Goal: Task Accomplishment & Management: Use online tool/utility

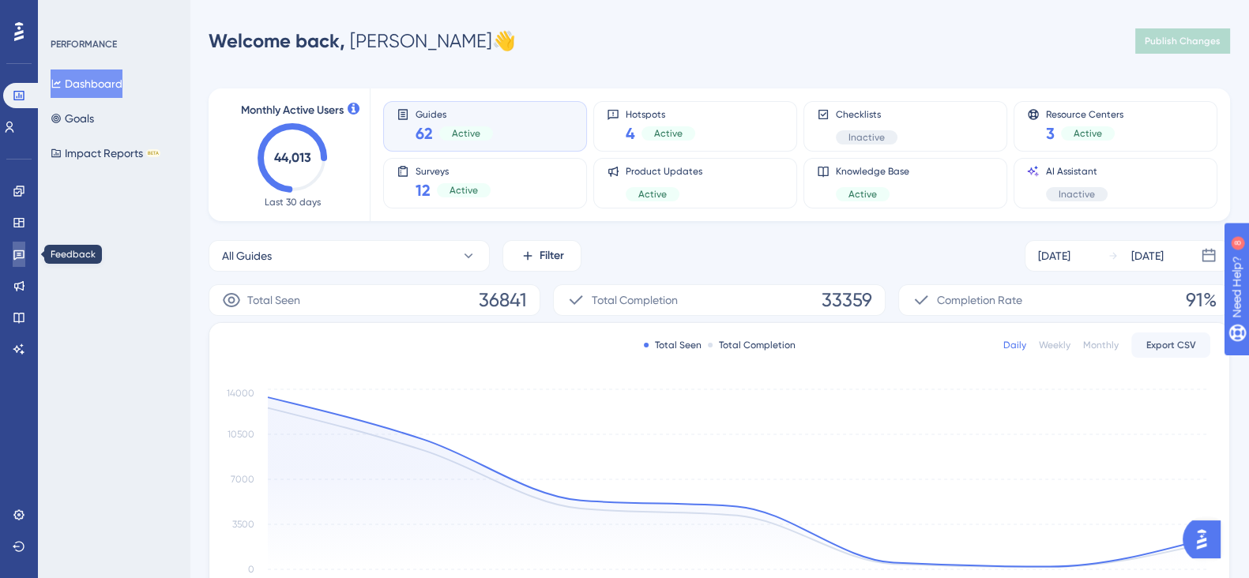
click at [24, 250] on icon at bounding box center [19, 254] width 13 height 13
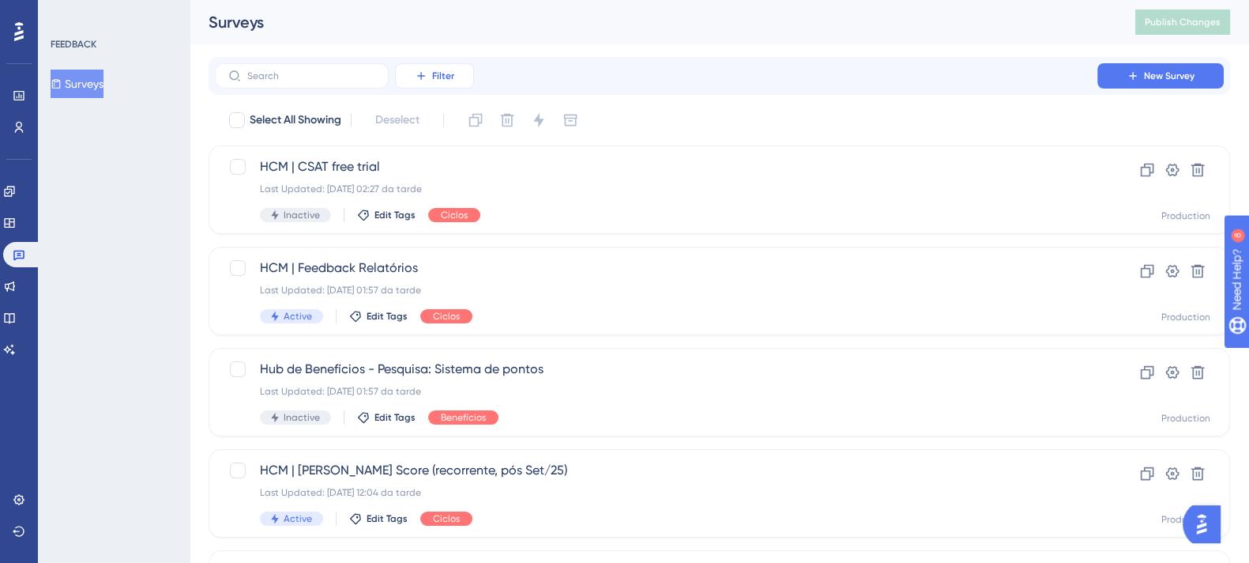
click at [425, 81] on icon at bounding box center [421, 76] width 13 height 13
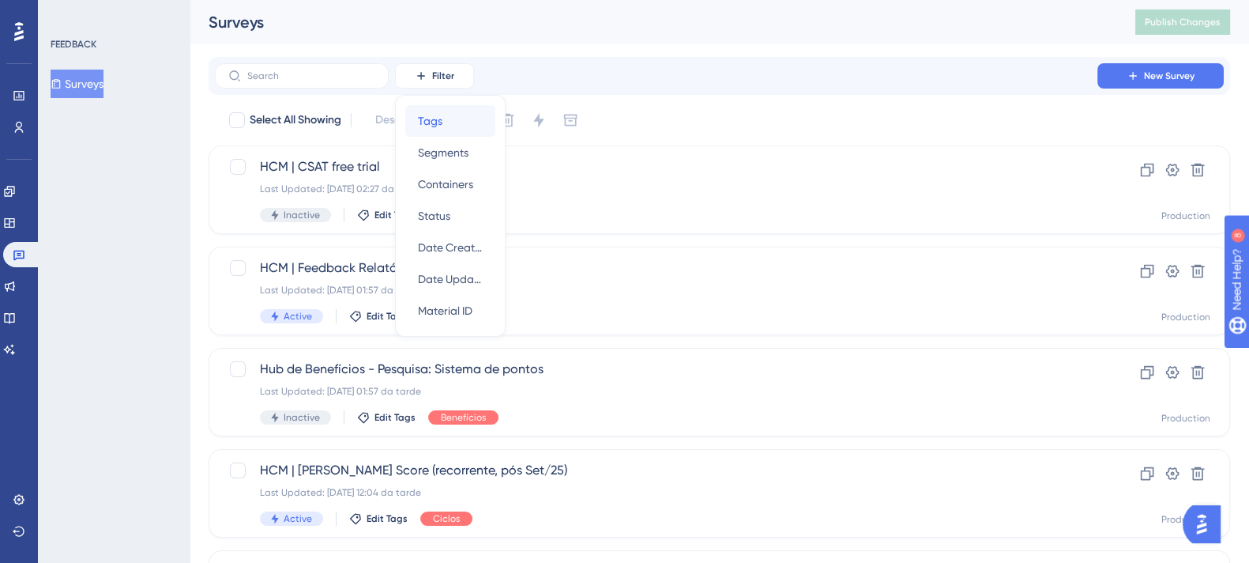
click at [464, 120] on div "Tags Tags" at bounding box center [450, 121] width 65 height 32
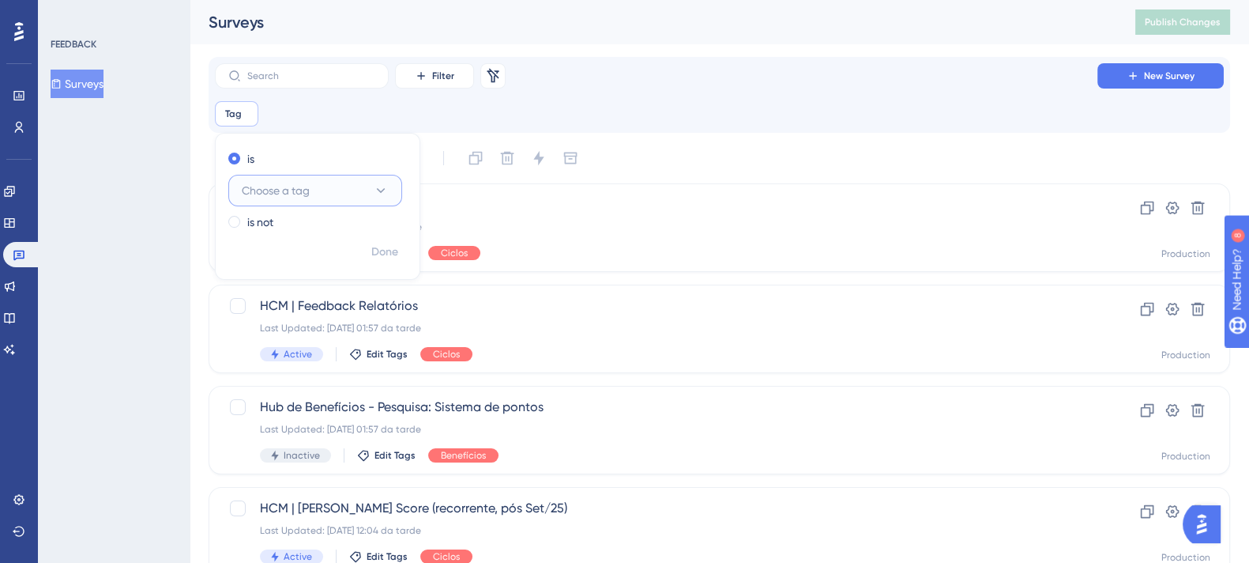
click at [336, 188] on button "Choose a tag" at bounding box center [315, 191] width 174 height 32
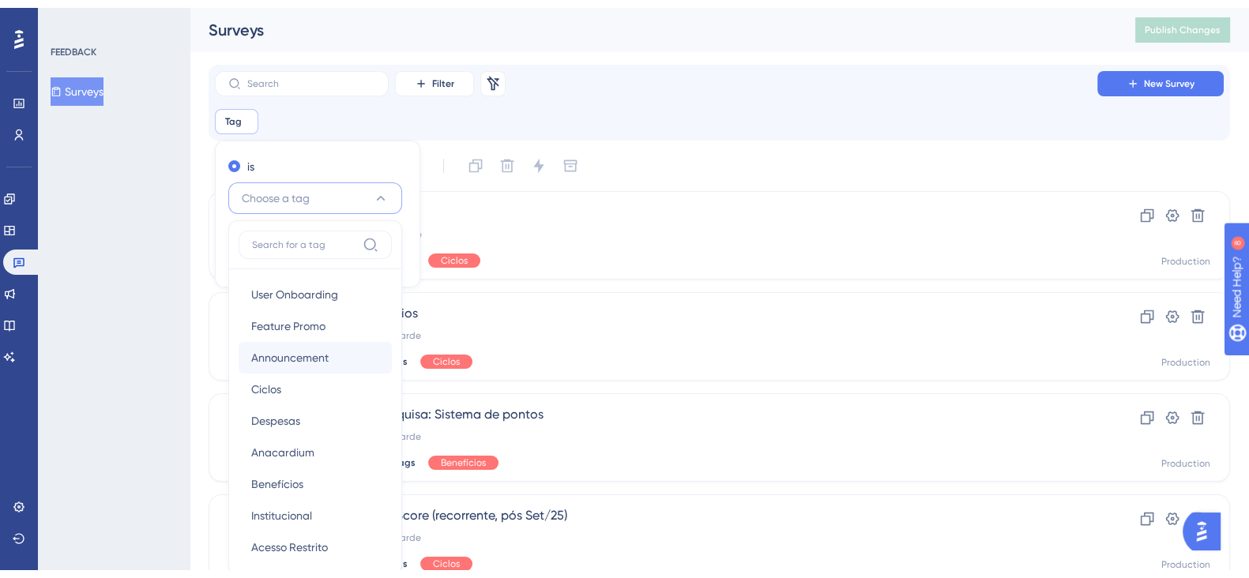
scroll to position [105, 0]
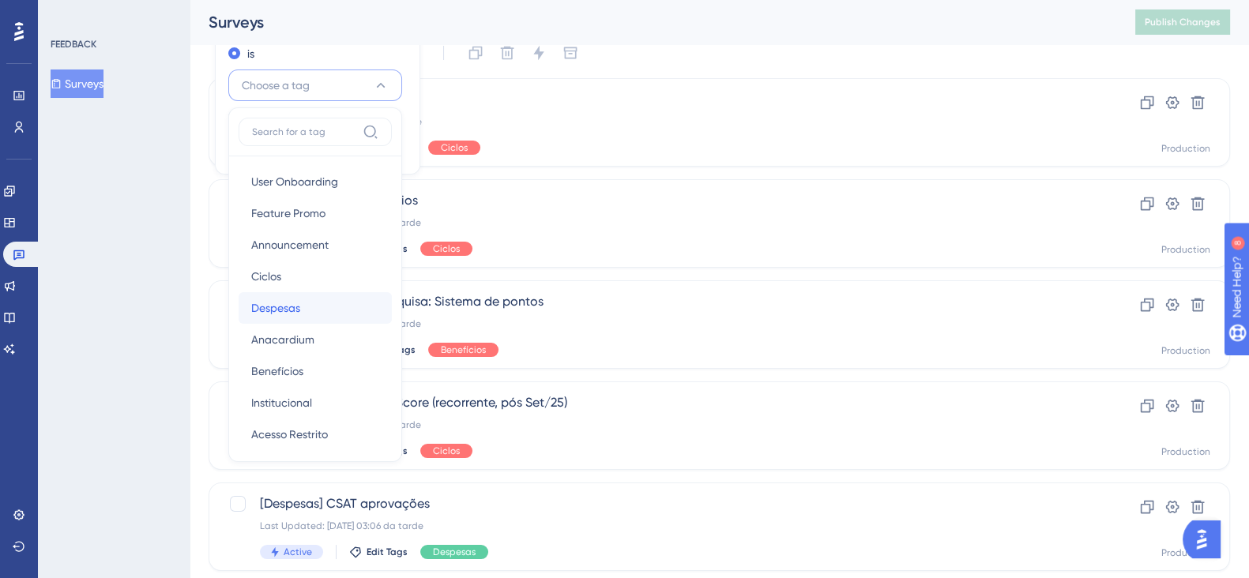
click at [299, 305] on span "Despesas" at bounding box center [275, 308] width 49 height 19
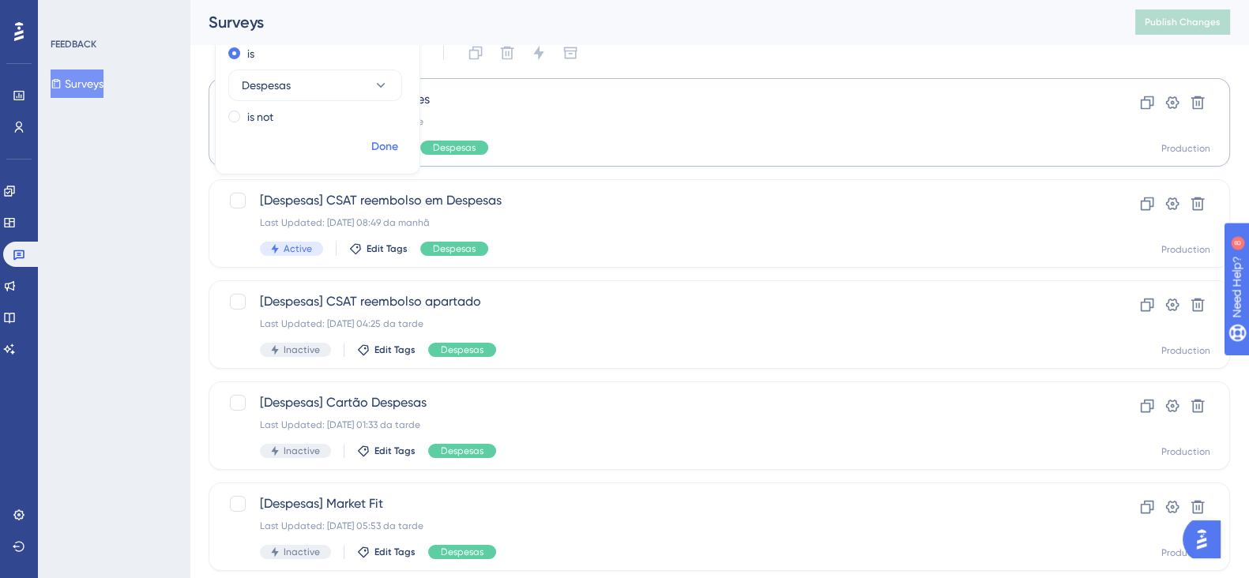
click at [397, 144] on span "Done" at bounding box center [384, 146] width 27 height 19
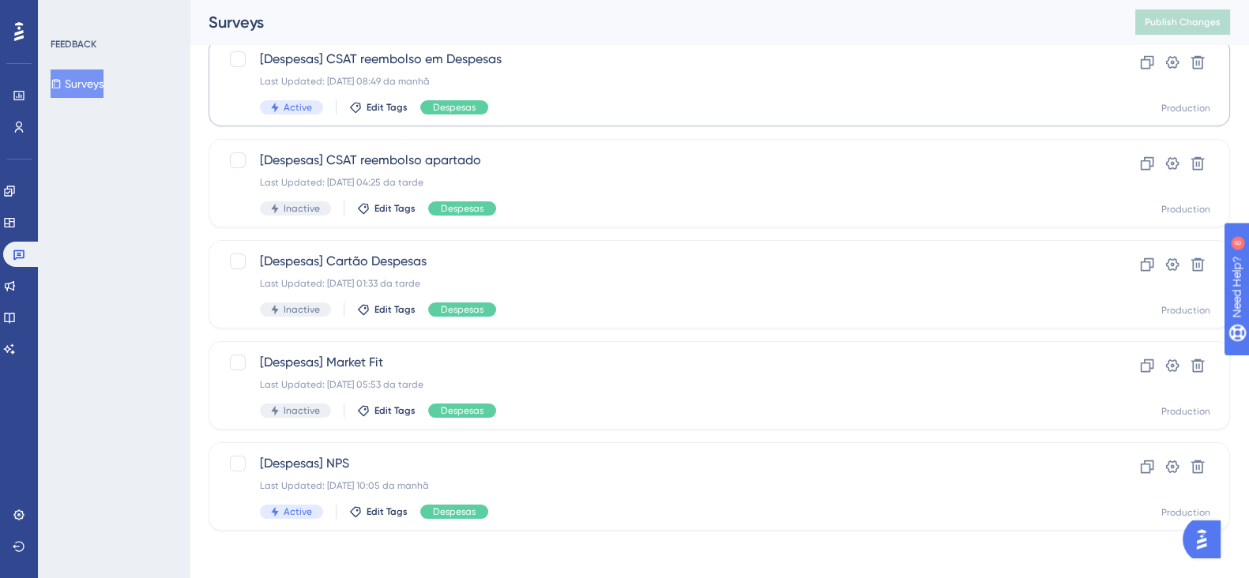
scroll to position [249, 0]
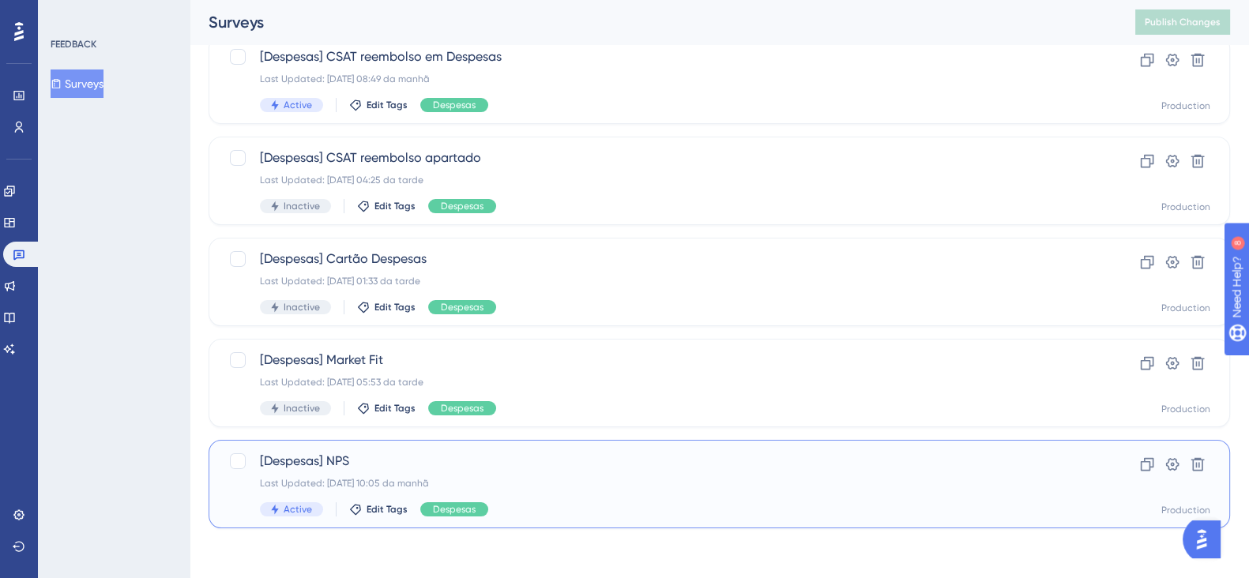
click at [529, 477] on div "Last Updated: [DATE] 10:05 da manhã" at bounding box center [656, 483] width 792 height 13
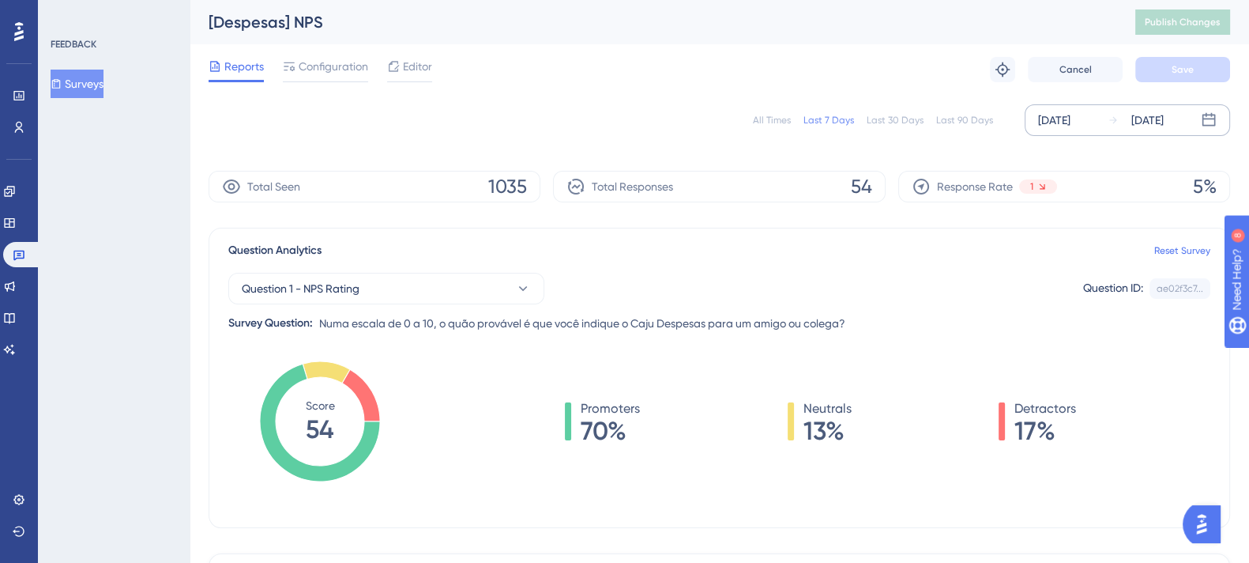
click at [1164, 128] on div "[DATE]" at bounding box center [1147, 120] width 32 height 19
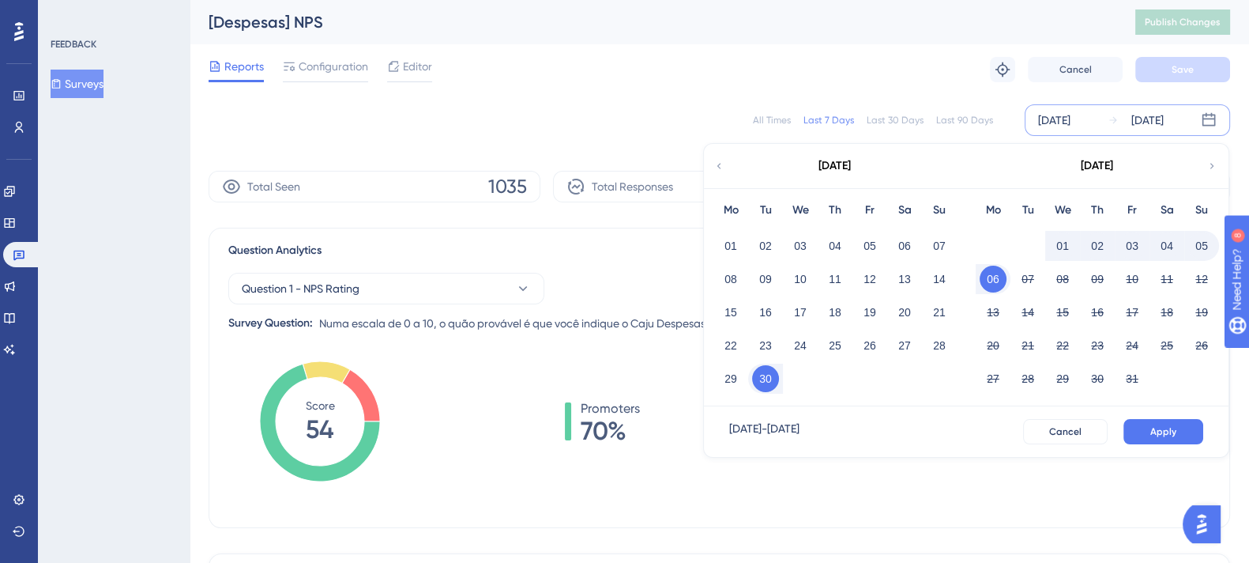
click at [1059, 236] on button "01" at bounding box center [1062, 245] width 27 height 27
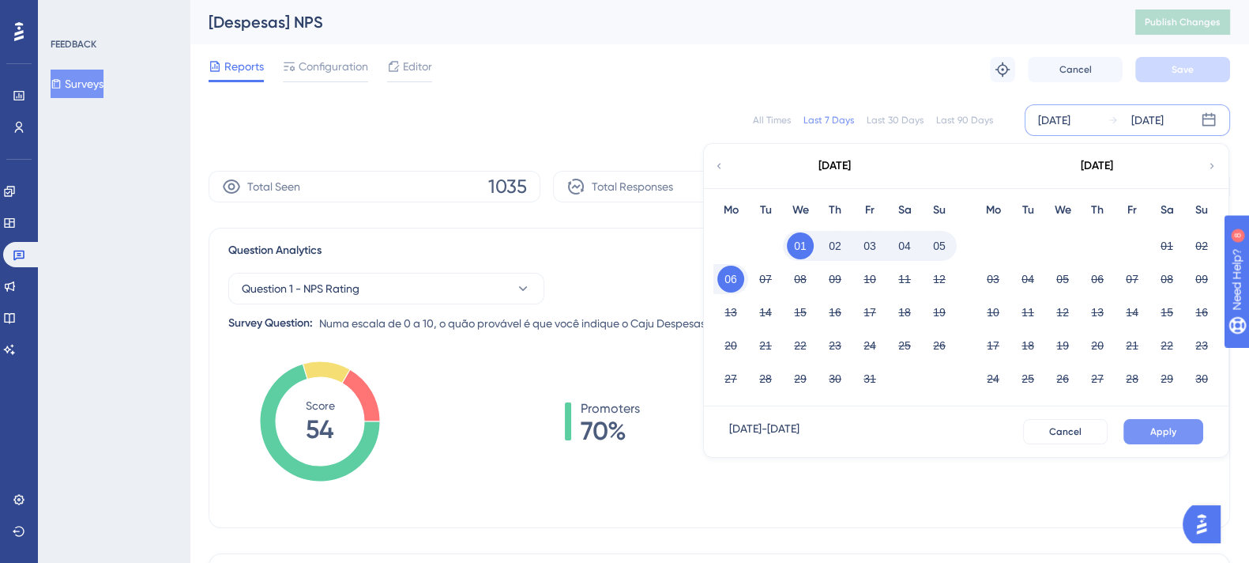
click at [1172, 423] on button "Apply" at bounding box center [1163, 431] width 80 height 25
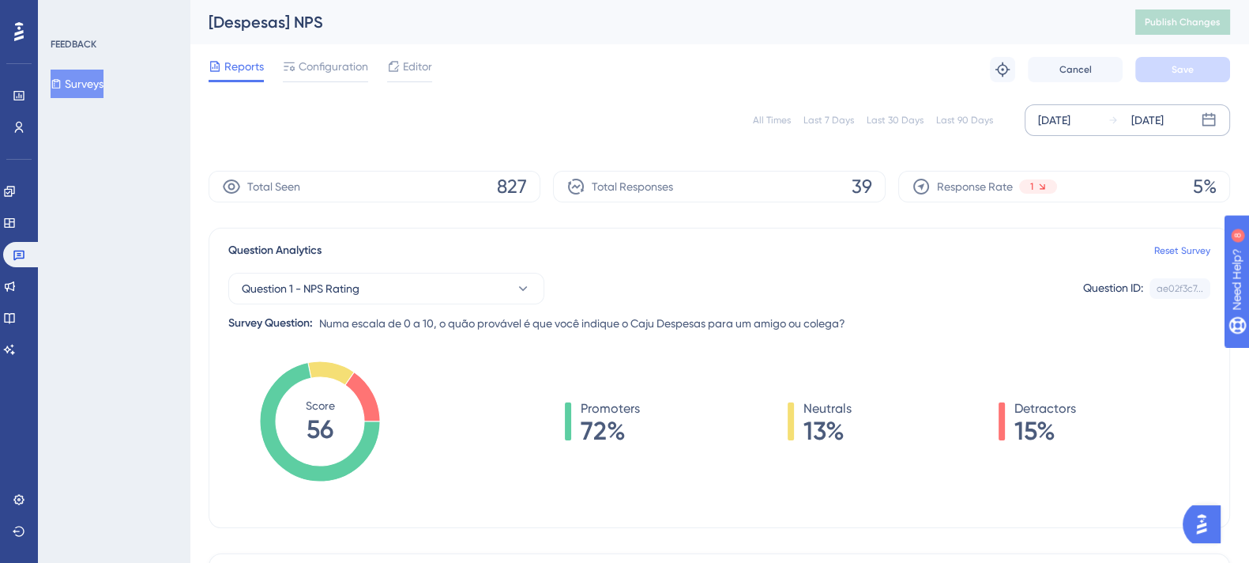
click at [1164, 123] on div "[DATE]" at bounding box center [1147, 120] width 32 height 19
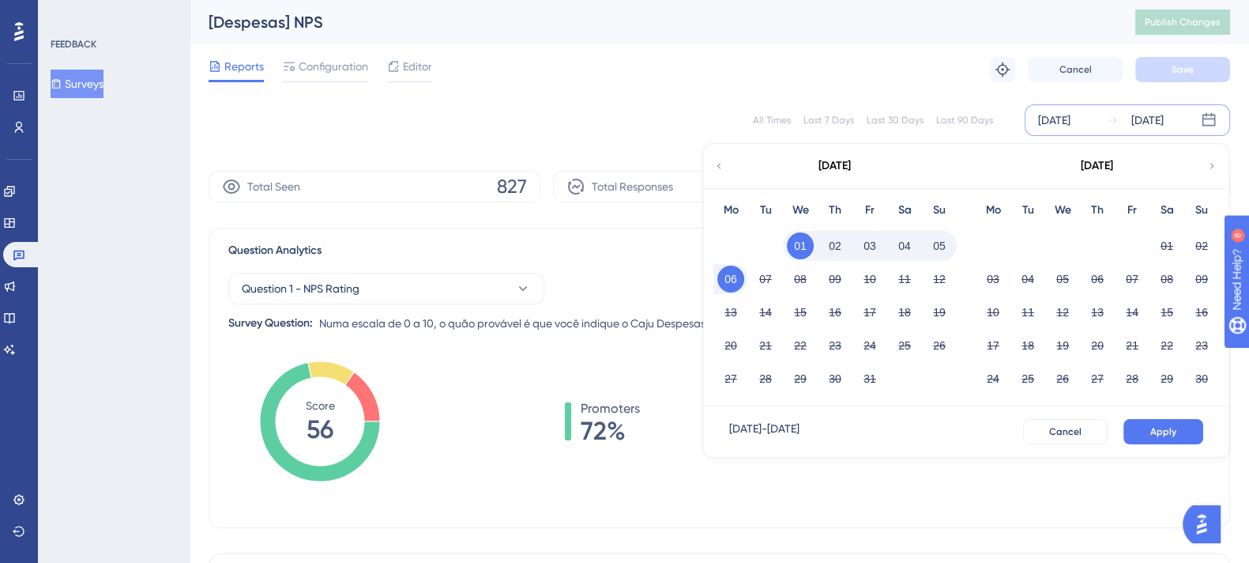
click at [721, 162] on icon at bounding box center [718, 166] width 11 height 14
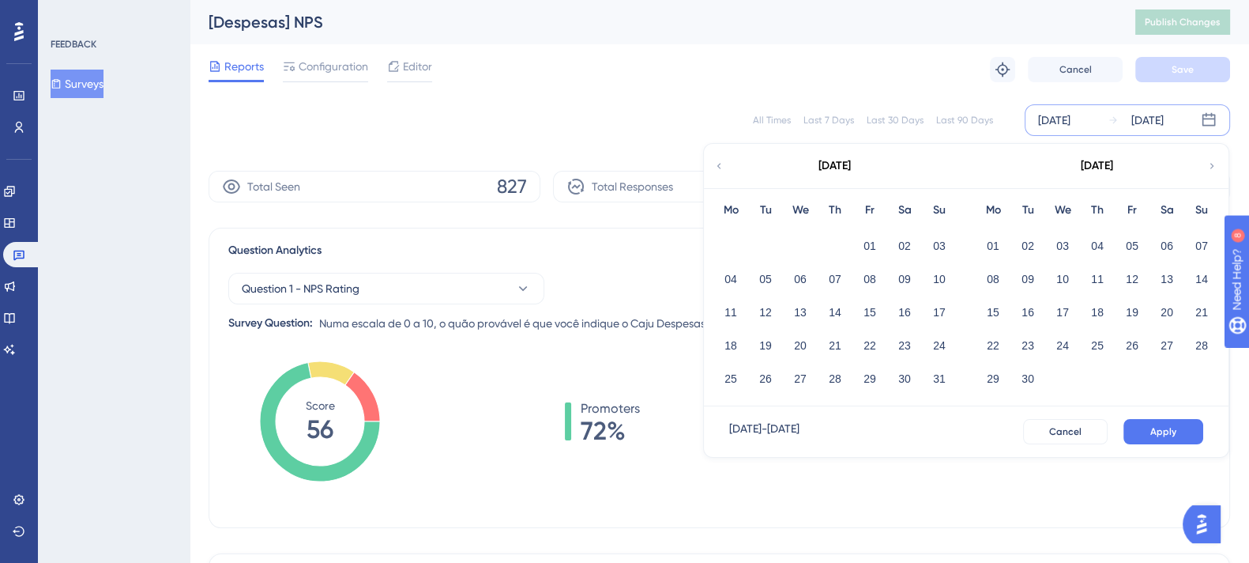
click at [721, 162] on icon at bounding box center [718, 166] width 11 height 14
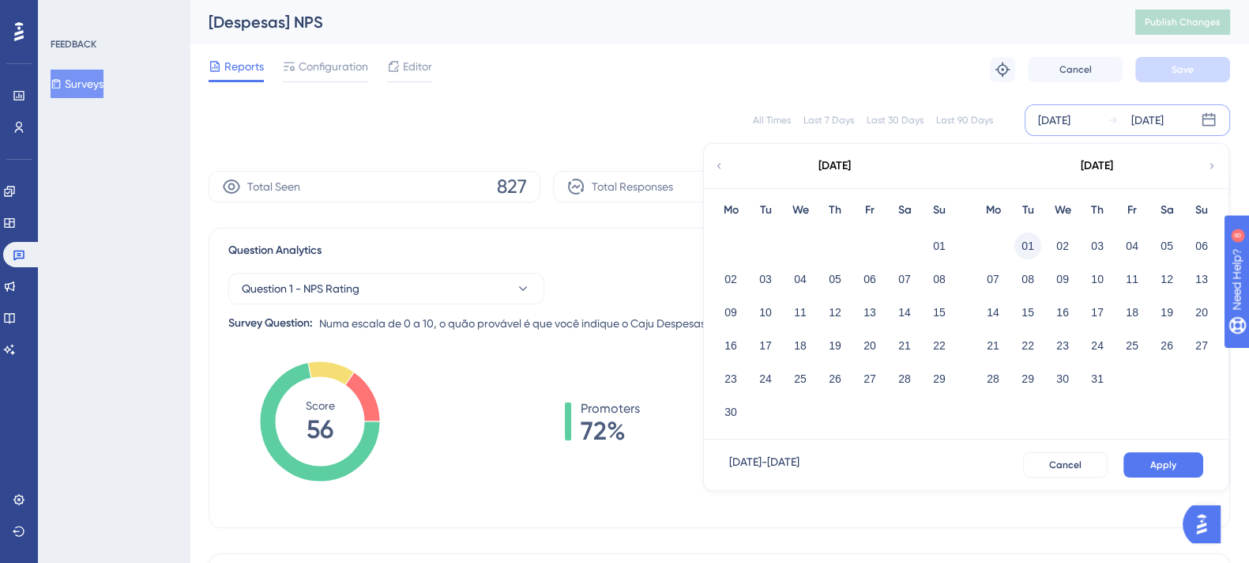
click at [1033, 246] on button "01" at bounding box center [1027, 245] width 27 height 27
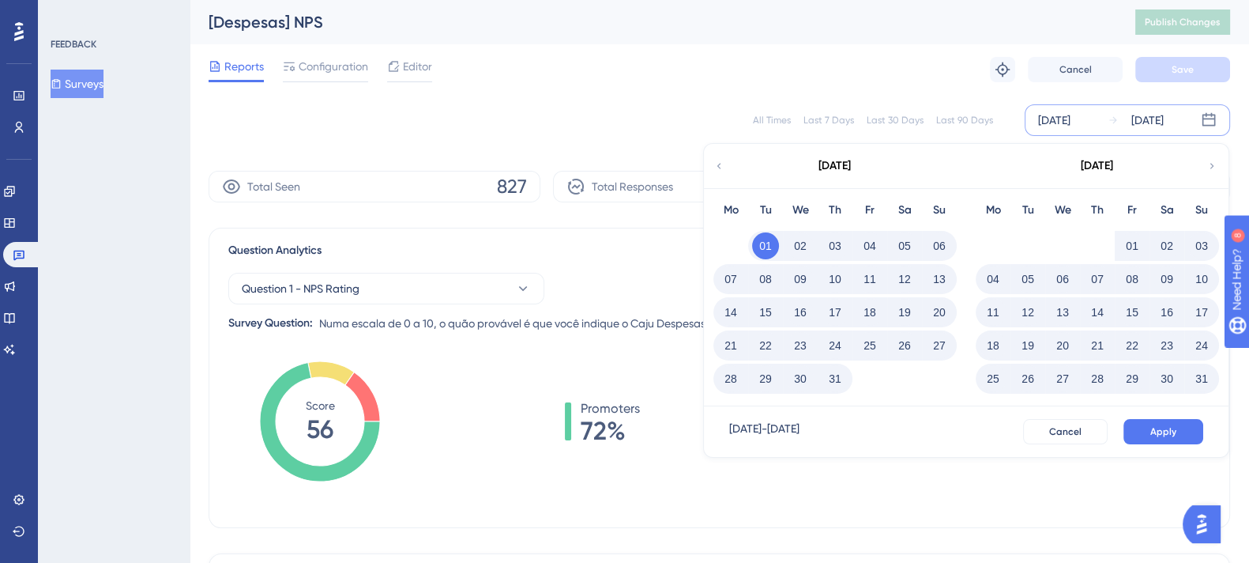
click at [1216, 160] on icon at bounding box center [1211, 166] width 11 height 14
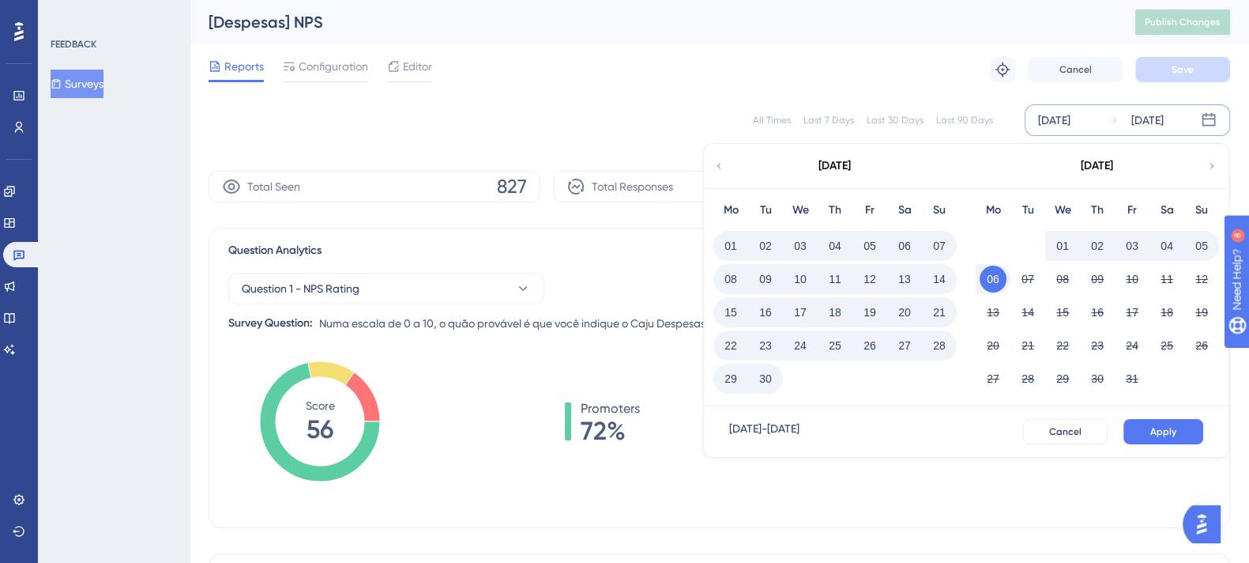
click at [766, 381] on button "30" at bounding box center [765, 378] width 27 height 27
click at [1168, 428] on span "Apply" at bounding box center [1163, 431] width 26 height 13
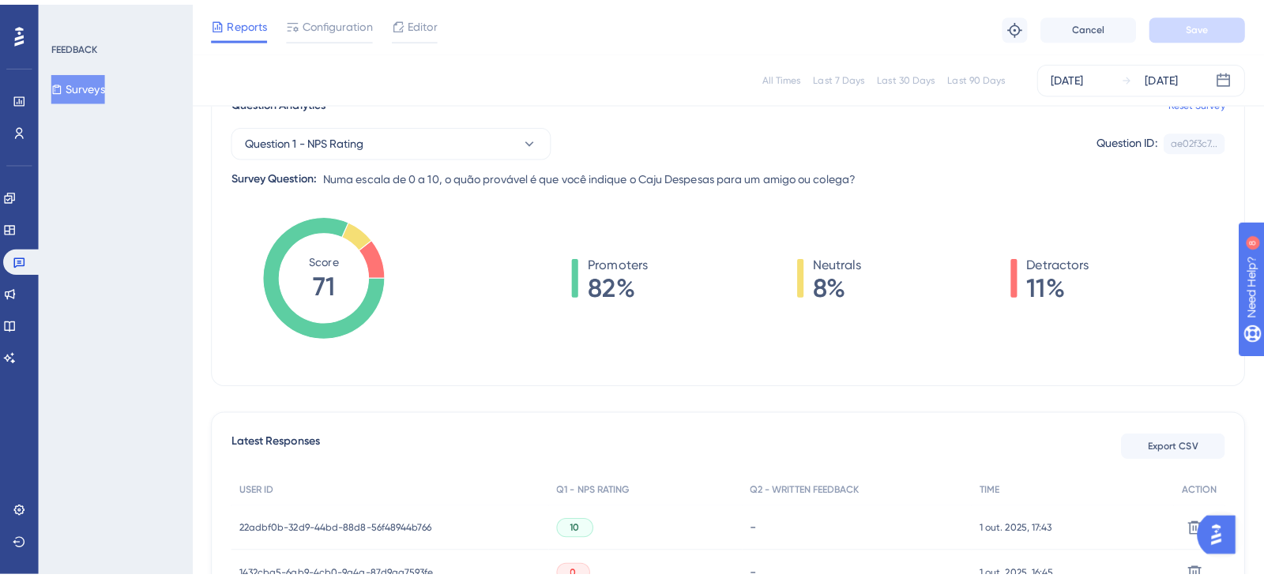
scroll to position [191, 0]
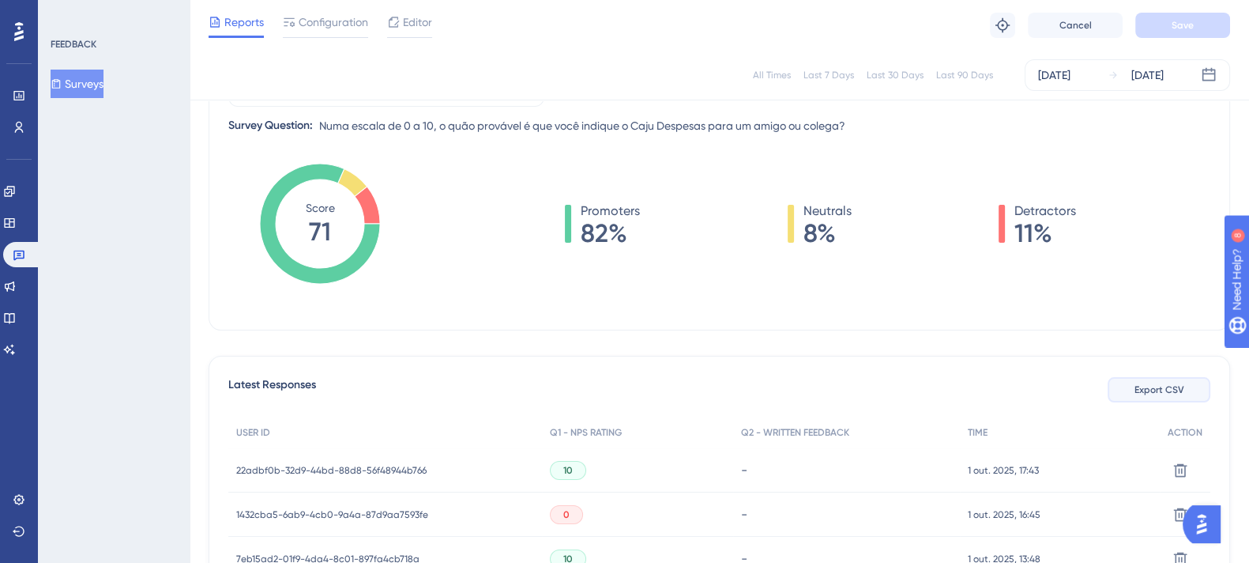
click at [1134, 389] on button "Export CSV" at bounding box center [1159, 389] width 103 height 25
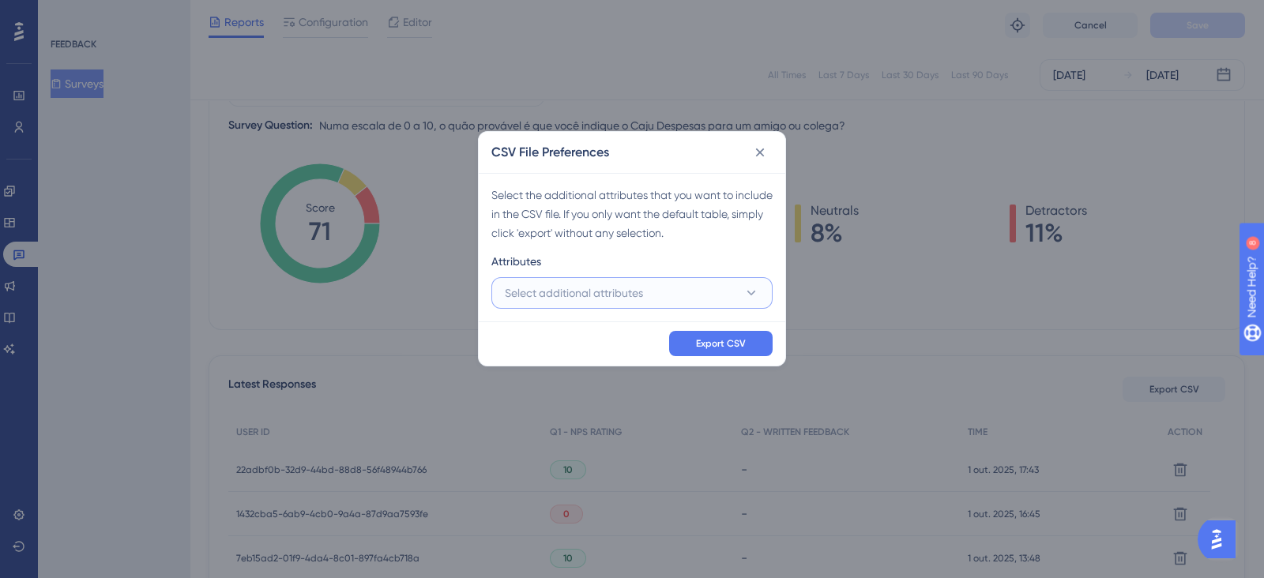
click at [747, 299] on icon at bounding box center [751, 293] width 16 height 16
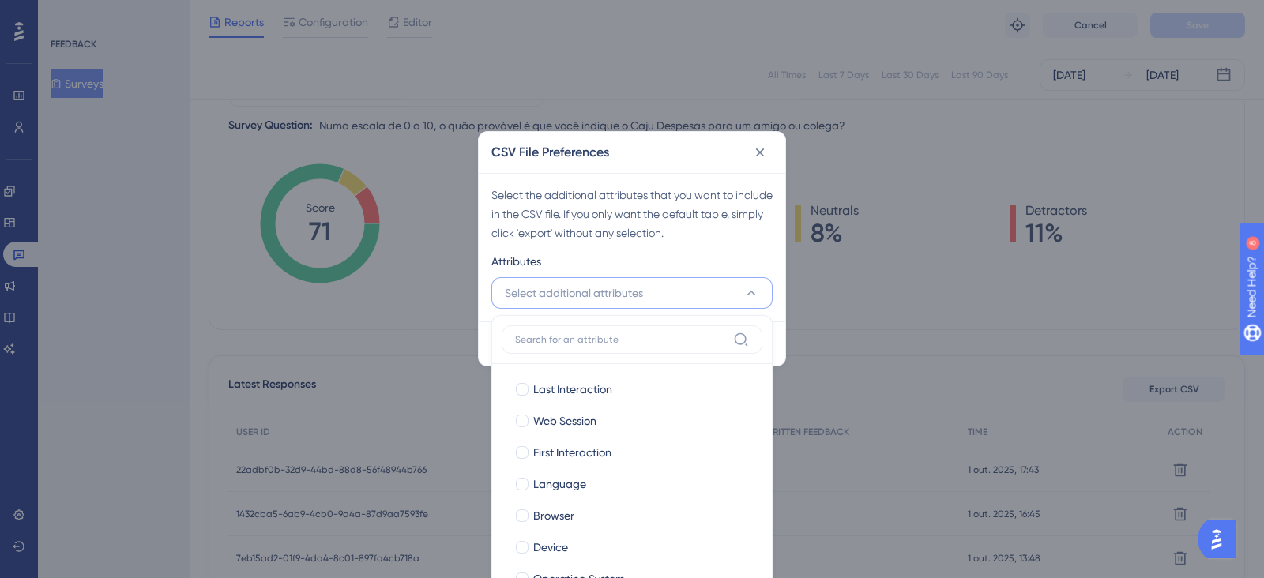
scroll to position [257, 0]
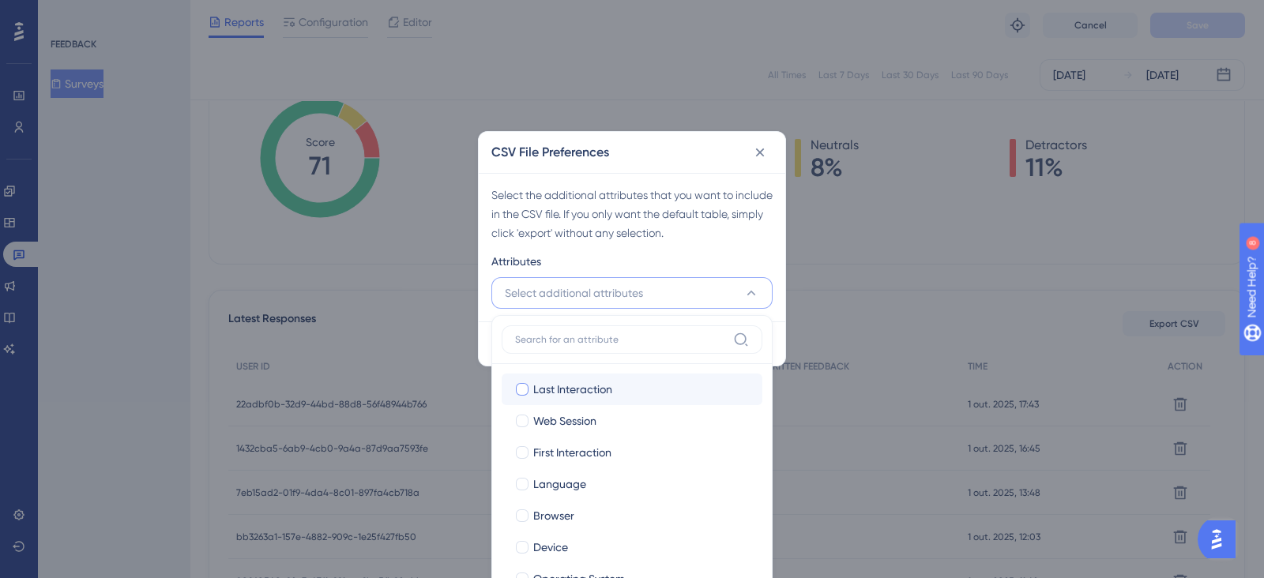
click at [524, 385] on div at bounding box center [522, 389] width 13 height 13
checkbox input "true"
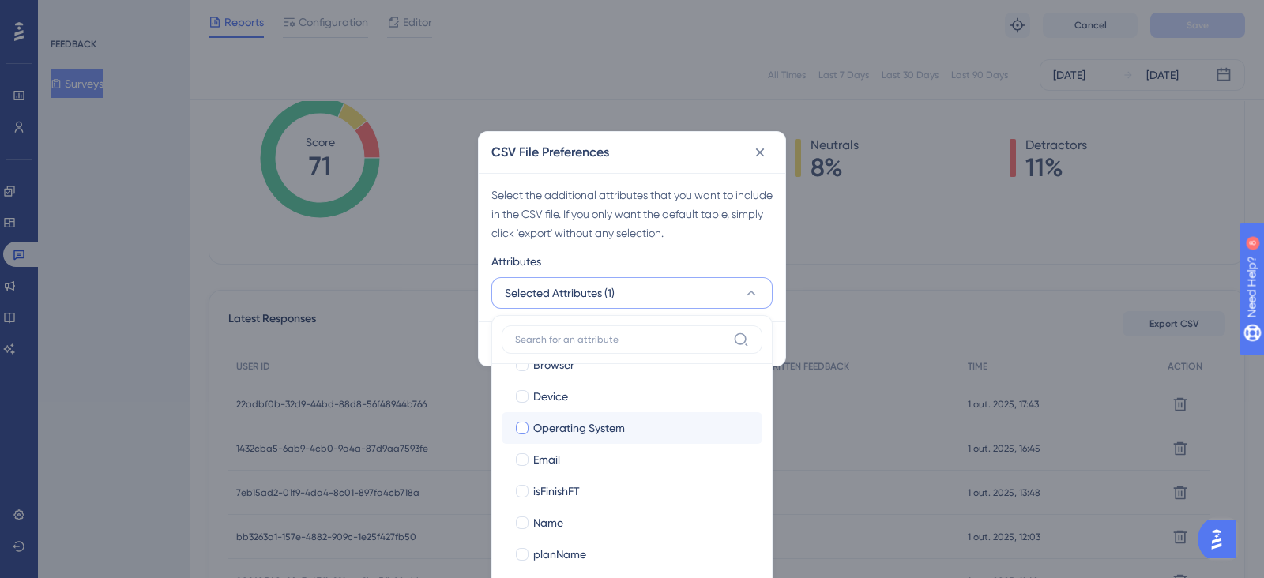
scroll to position [171, 0]
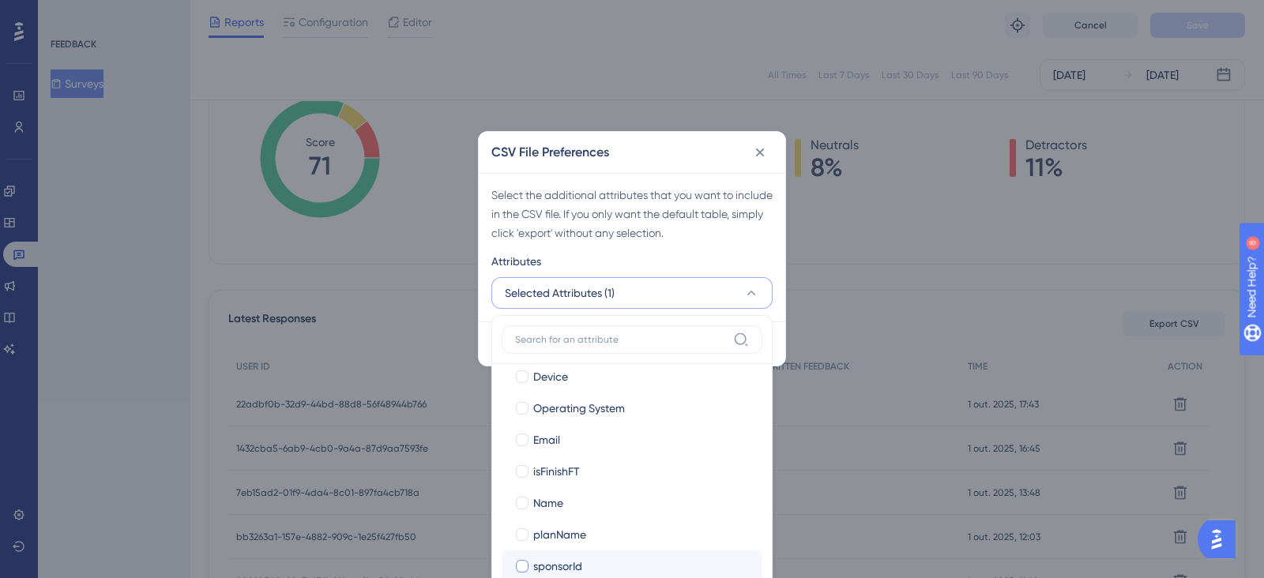
click at [511, 559] on label "sponsorId sponsorId" at bounding box center [632, 567] width 261 height 32
checkbox input "false"
click at [520, 529] on div at bounding box center [522, 535] width 13 height 13
checkbox input "true"
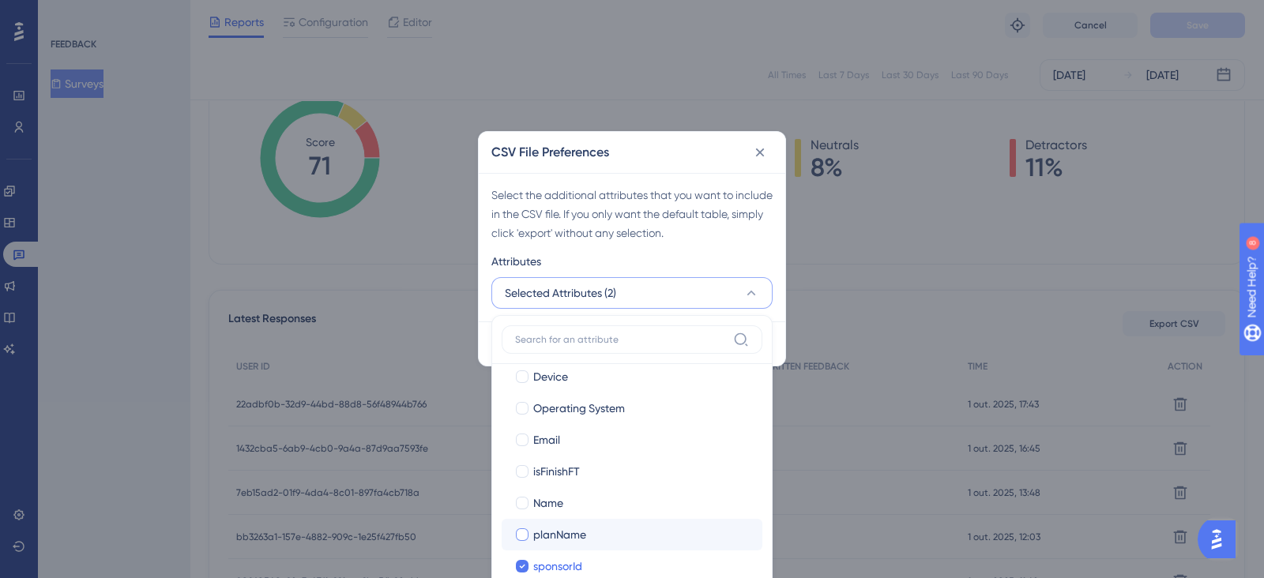
checkbox input "true"
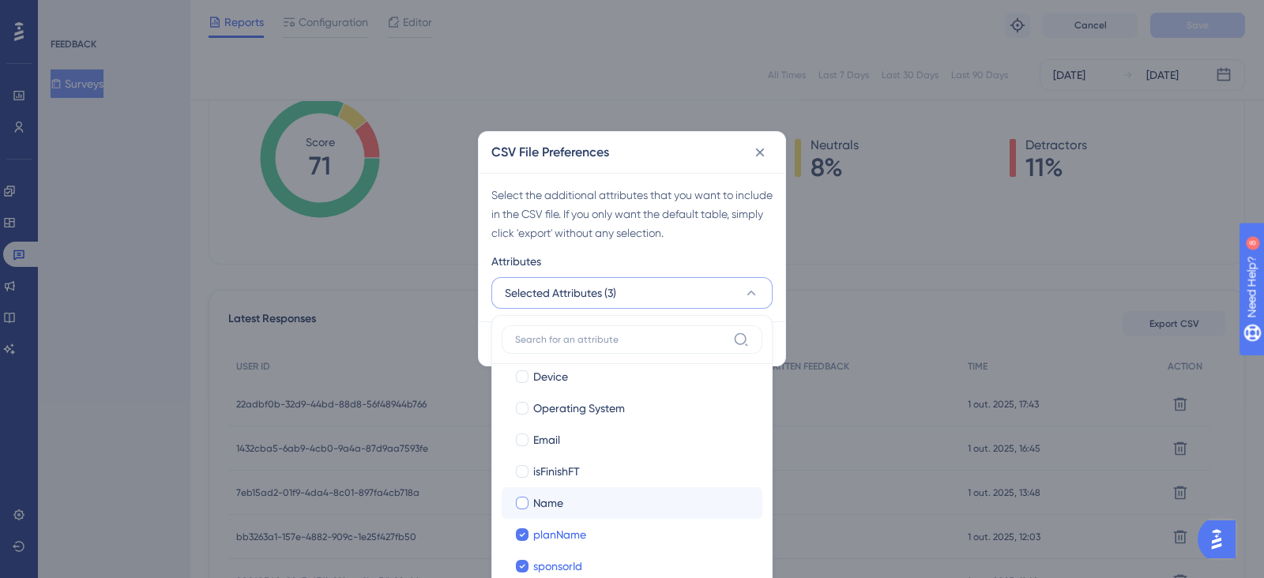
click at [525, 497] on div at bounding box center [522, 503] width 13 height 13
checkbox input "true"
click at [521, 464] on div at bounding box center [522, 472] width 16 height 16
checkbox input "true"
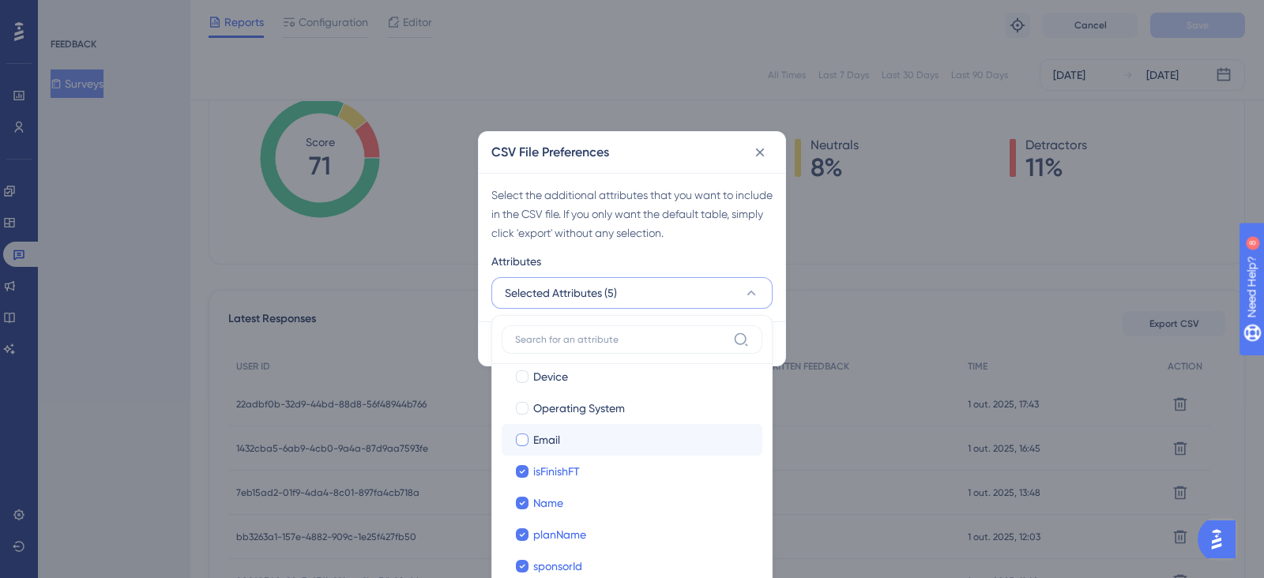
click at [521, 434] on div at bounding box center [522, 440] width 13 height 13
checkbox input "true"
click at [518, 393] on label "Operating System Operating System" at bounding box center [632, 409] width 261 height 32
click at [522, 578] on input "Operating System" at bounding box center [522, 579] width 1 height 1
checkbox input "false"
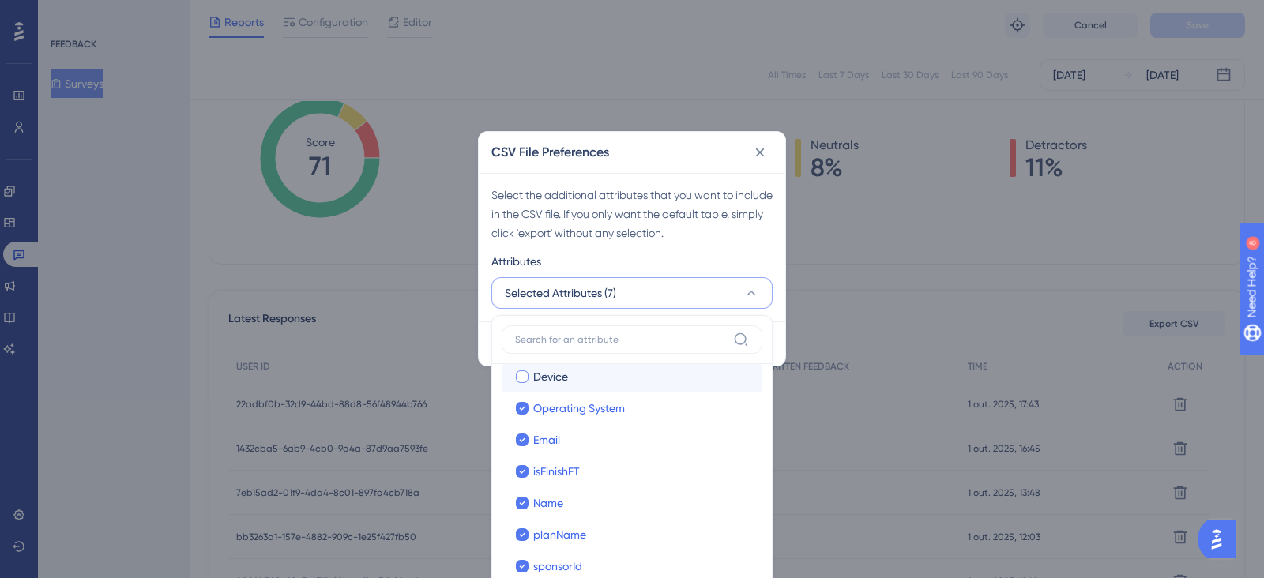
click at [523, 372] on div at bounding box center [522, 377] width 13 height 13
checkbox input "true"
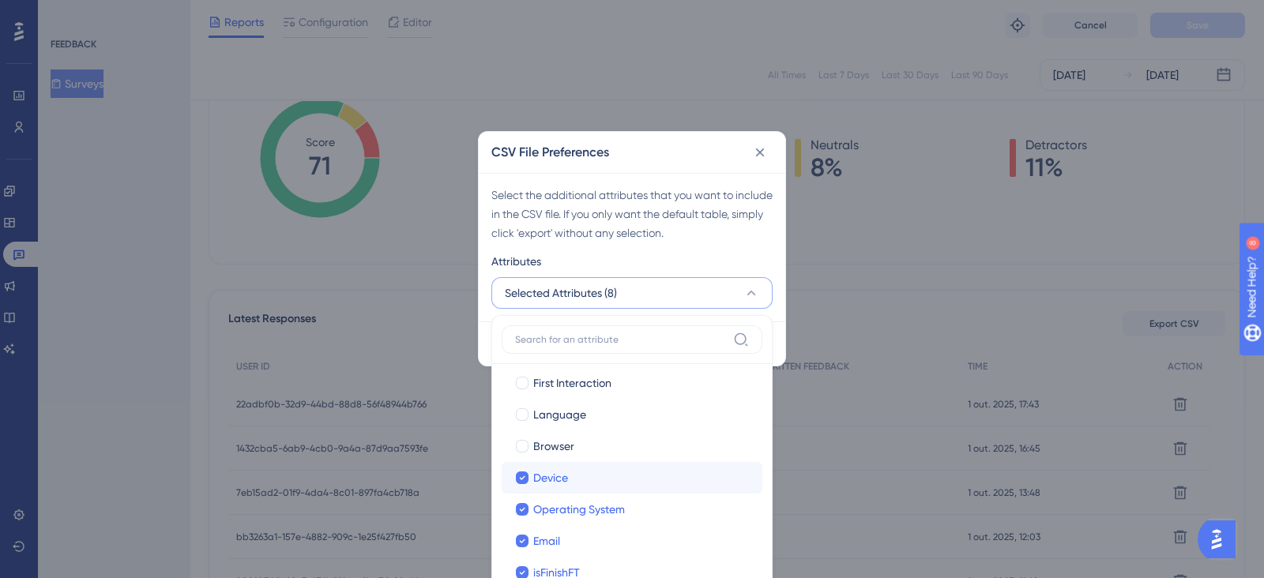
scroll to position [39, 0]
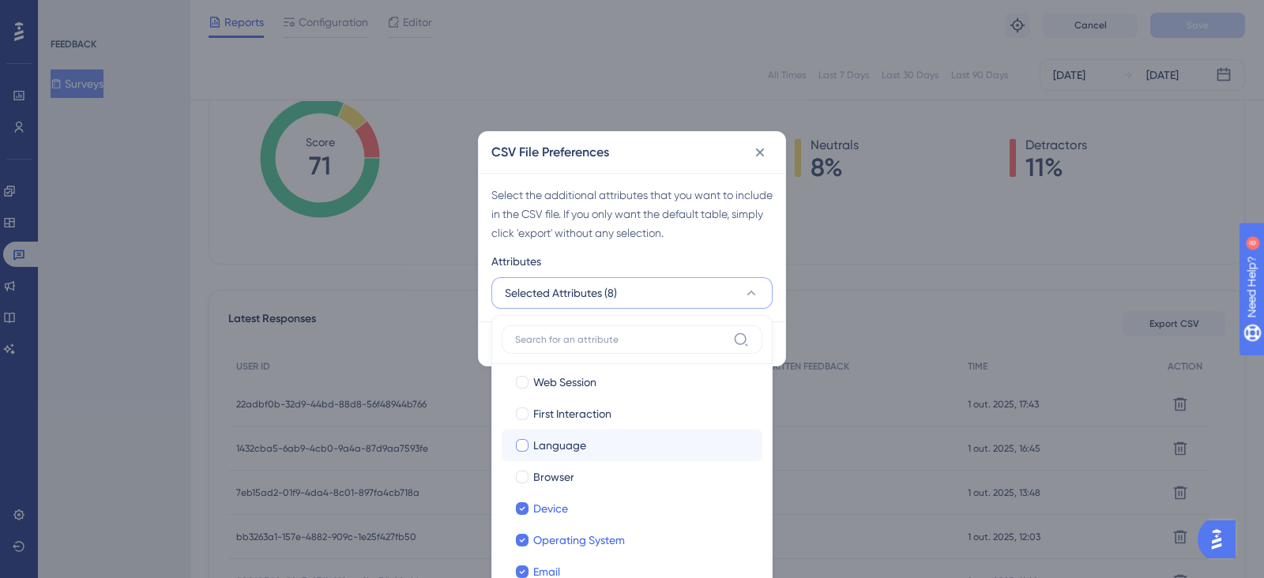
drag, startPoint x: 531, startPoint y: 477, endPoint x: 529, endPoint y: 456, distance: 21.5
click at [532, 477] on label "Browser" at bounding box center [631, 477] width 235 height 19
checkbox input "true"
click at [528, 444] on div at bounding box center [522, 445] width 13 height 13
checkbox input "true"
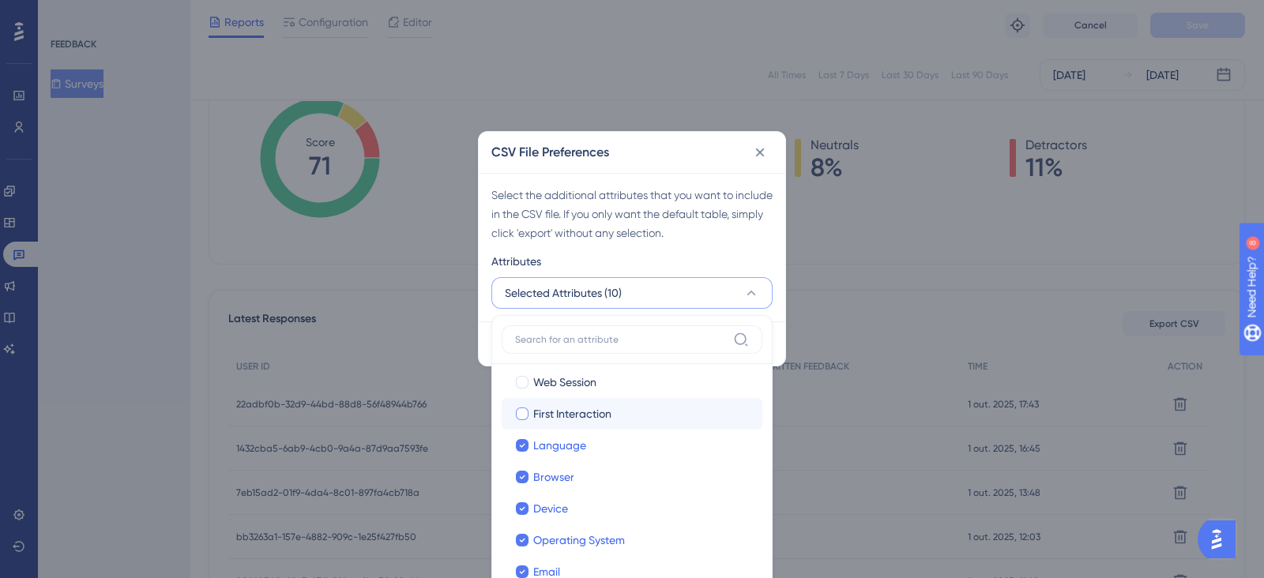
click at [522, 412] on div at bounding box center [522, 414] width 13 height 13
checkbox input "true"
click at [524, 377] on div at bounding box center [522, 382] width 13 height 13
checkbox input "true"
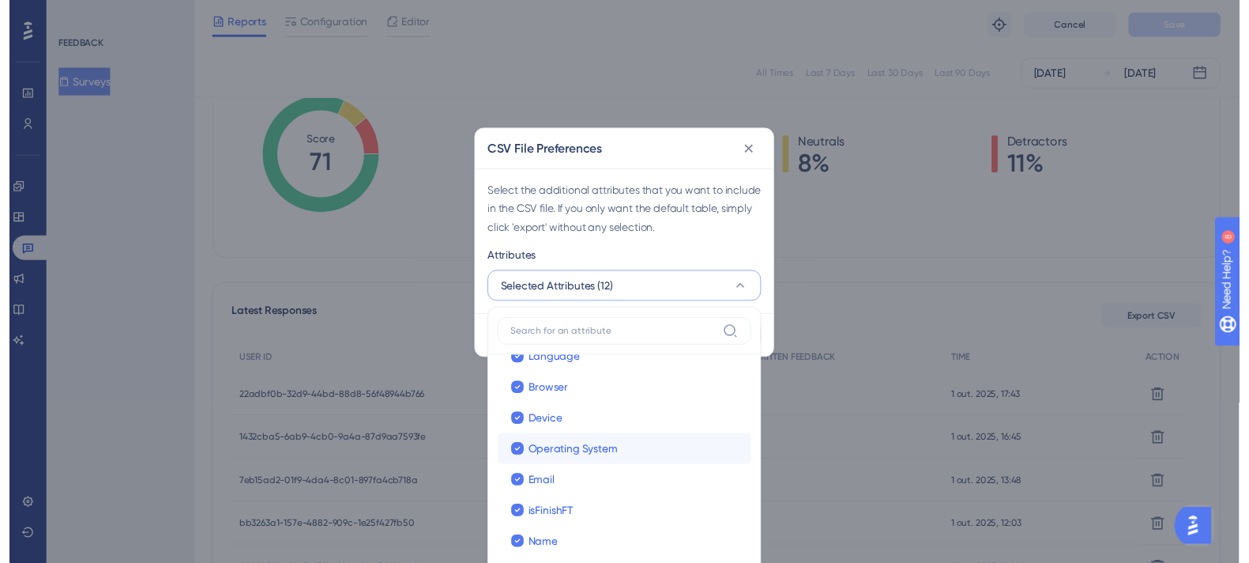
scroll to position [171, 0]
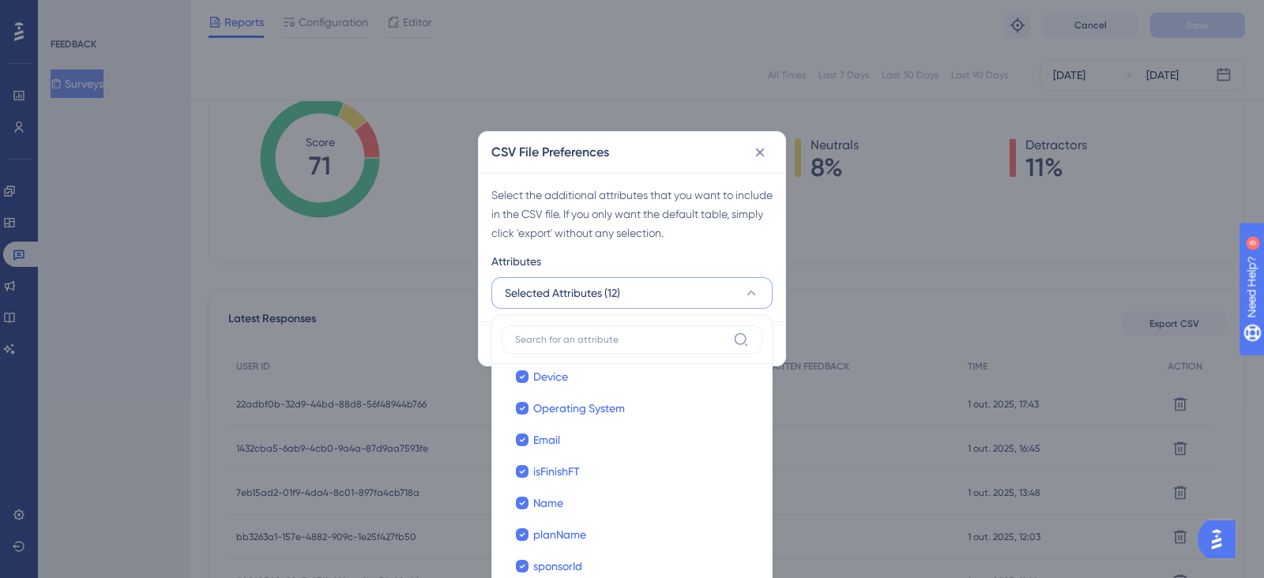
click at [751, 258] on div "Attributes" at bounding box center [631, 264] width 281 height 25
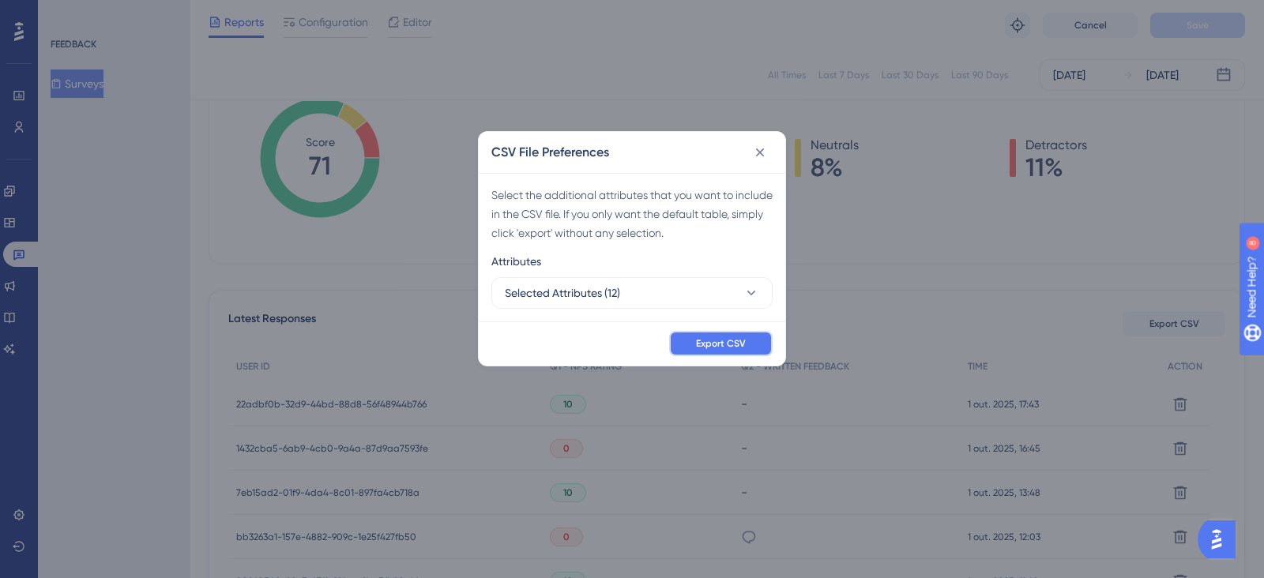
click at [739, 338] on span "Export CSV" at bounding box center [721, 343] width 50 height 13
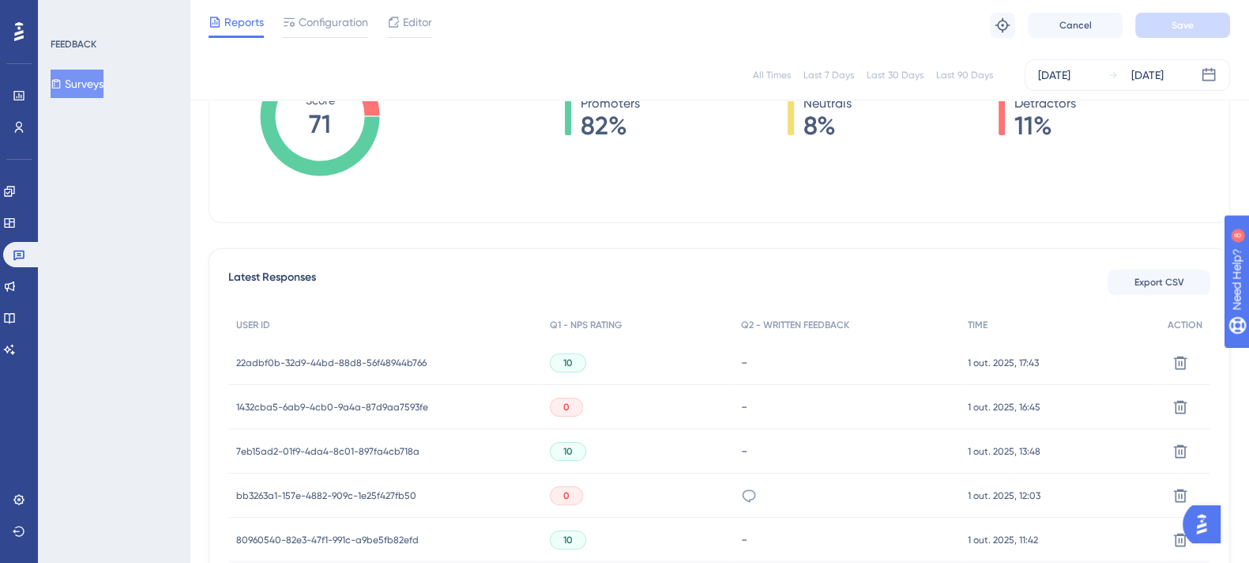
scroll to position [0, 0]
